Goal: Information Seeking & Learning: Find specific fact

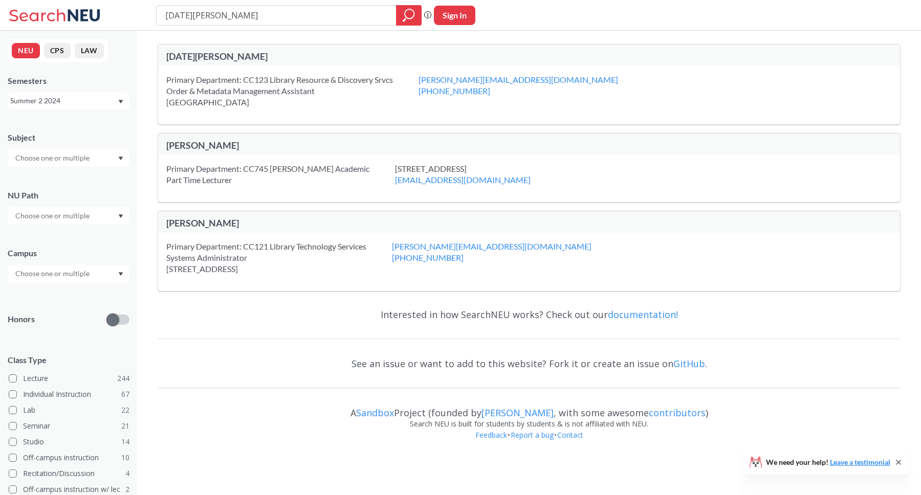
click at [210, 146] on div "[PERSON_NAME]" at bounding box center [347, 145] width 363 height 11
click at [178, 17] on input "[DATE][PERSON_NAME]" at bounding box center [276, 15] width 225 height 17
type input "[PERSON_NAME]"
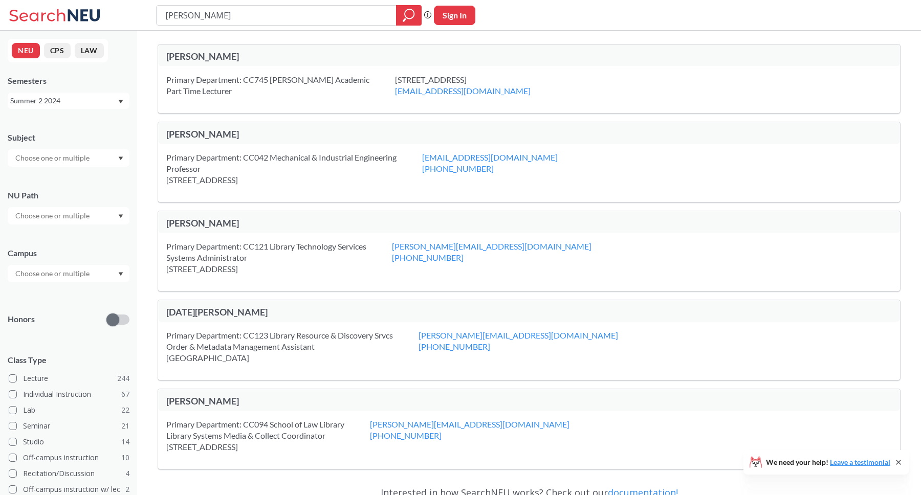
click at [99, 102] on div "Summer 2 2024" at bounding box center [63, 100] width 107 height 11
click at [79, 120] on div "Fall 2025" at bounding box center [71, 123] width 116 height 11
click at [114, 123] on div "Subject" at bounding box center [69, 144] width 122 height 45
click at [308, 80] on div "Primary Department: CC745 [PERSON_NAME] Academic Part Time Lecturer" at bounding box center [280, 85] width 229 height 23
